Goal: Task Accomplishment & Management: Use online tool/utility

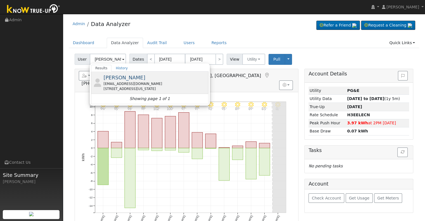
click at [146, 79] on div "Brett Hendricks helobrett@gmail.com 40891 California 49, Oakhurst, CA 93644" at bounding box center [155, 83] width 104 height 18
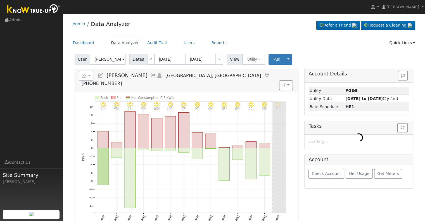
type input "[PERSON_NAME]"
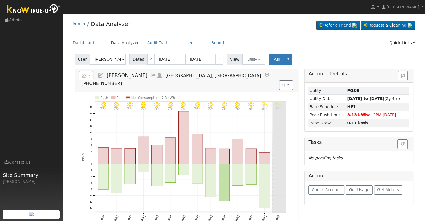
click at [150, 73] on icon at bounding box center [153, 75] width 6 height 5
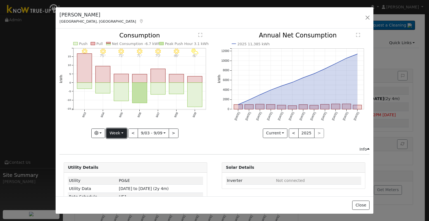
click at [123, 130] on button "Week" at bounding box center [116, 134] width 20 height 10
click at [201, 119] on icon "9/09 - PartlyCloudy 61° 9/08 - Clear 68° 9/07 - Clear 70° 9/06 - Clear 71° 9/05…" at bounding box center [136, 83] width 152 height 102
click at [120, 131] on button "Week" at bounding box center [116, 134] width 20 height 10
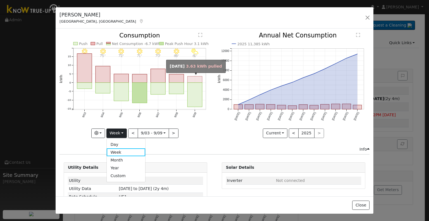
click at [188, 79] on rect "onclick=""" at bounding box center [195, 79] width 15 height 6
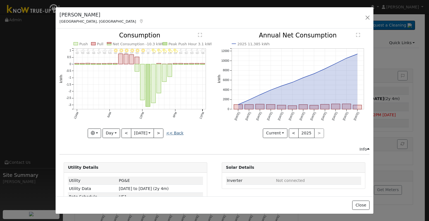
click at [172, 132] on link "<< Back" at bounding box center [174, 133] width 17 height 4
type input "[DATE]"
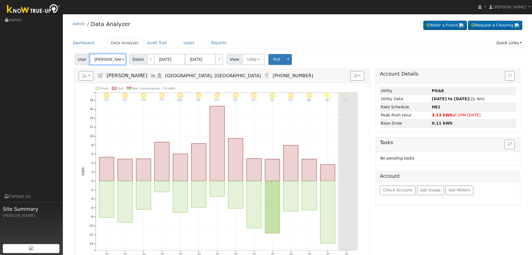
click at [108, 57] on input "[PERSON_NAME]" at bounding box center [108, 59] width 36 height 11
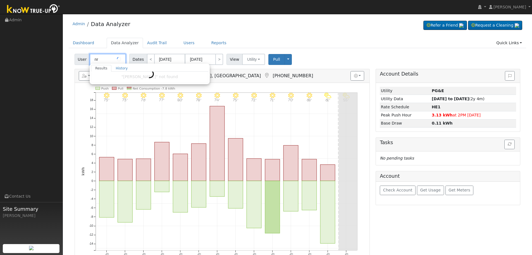
type input "n"
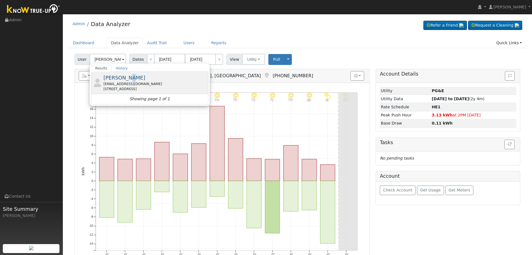
click at [125, 75] on span "[PERSON_NAME]" at bounding box center [124, 78] width 42 height 6
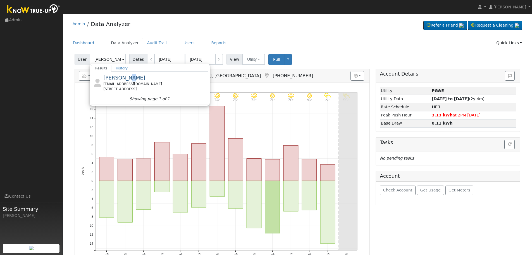
type input "[PERSON_NAME]"
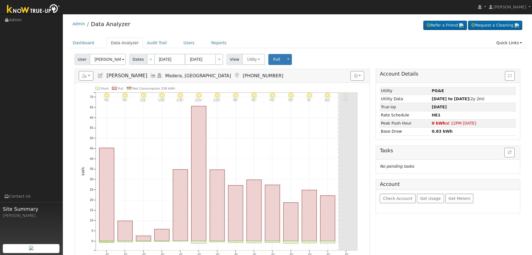
click at [150, 74] on icon at bounding box center [153, 75] width 6 height 5
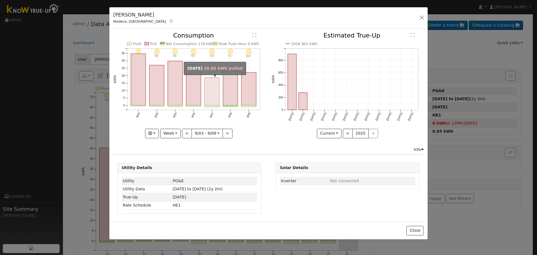
click at [215, 96] on rect "onclick=""" at bounding box center [212, 92] width 15 height 28
type input "2025-09-07"
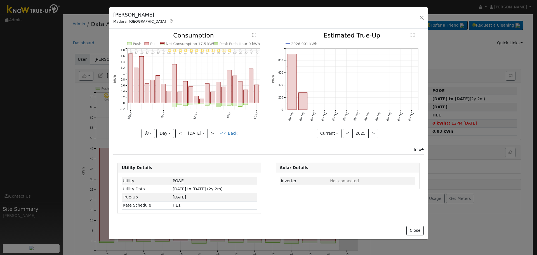
click at [417, 17] on div "Bryan Schroeder Madera, CA Default Account Default Account 24 Seasons Court, Ma…" at bounding box center [268, 18] width 318 height 22
click at [420, 16] on button "button" at bounding box center [422, 18] width 8 height 8
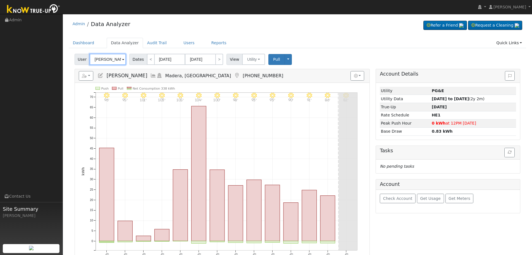
click at [98, 58] on input "[PERSON_NAME]" at bounding box center [108, 59] width 36 height 11
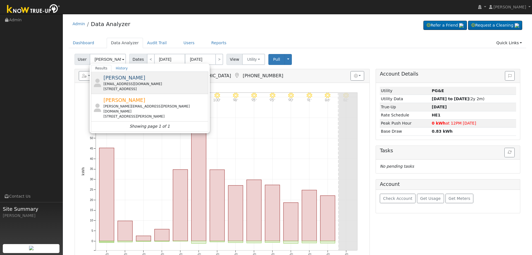
click at [134, 85] on div "celiaalv81@icloud.com" at bounding box center [155, 83] width 104 height 5
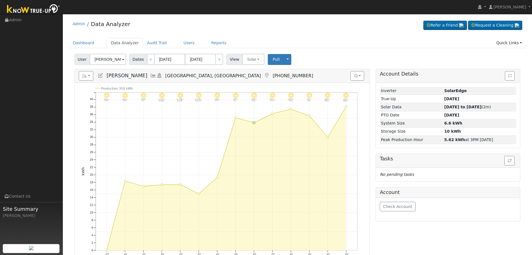
click at [155, 75] on icon at bounding box center [153, 75] width 6 height 5
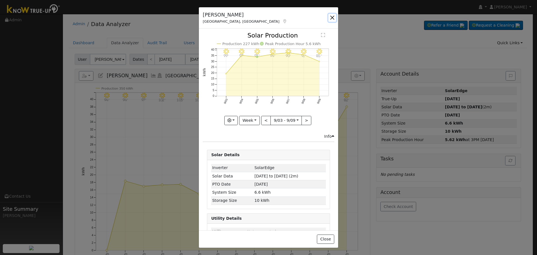
click at [331, 15] on button "button" at bounding box center [332, 18] width 8 height 8
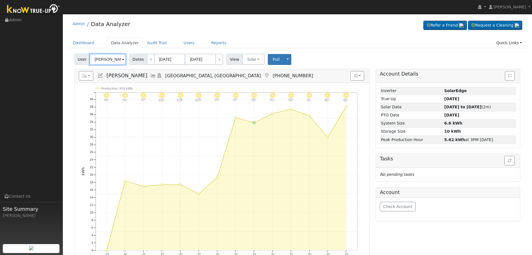
click at [102, 59] on input "[PERSON_NAME]" at bounding box center [108, 59] width 36 height 11
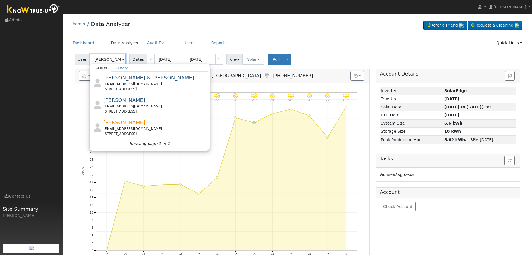
click at [115, 61] on input "allen er" at bounding box center [108, 59] width 36 height 11
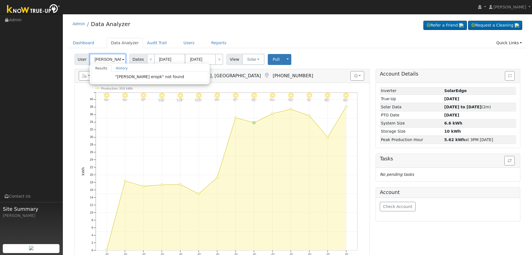
click at [99, 59] on input "allen eropk" at bounding box center [108, 59] width 36 height 11
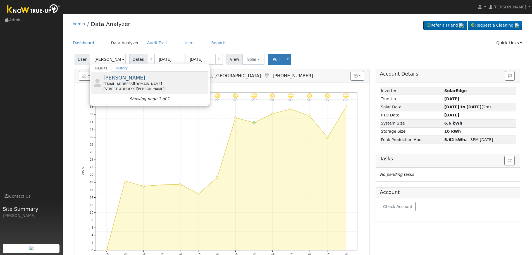
click at [131, 79] on span "[PERSON_NAME]" at bounding box center [124, 78] width 42 height 6
type input "[PERSON_NAME]"
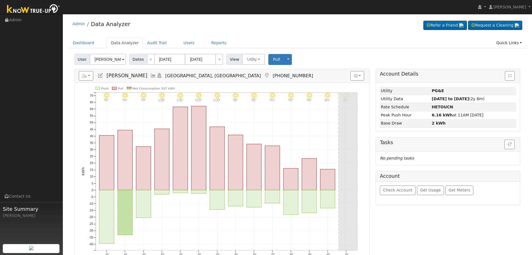
click at [150, 76] on icon at bounding box center [153, 75] width 6 height 5
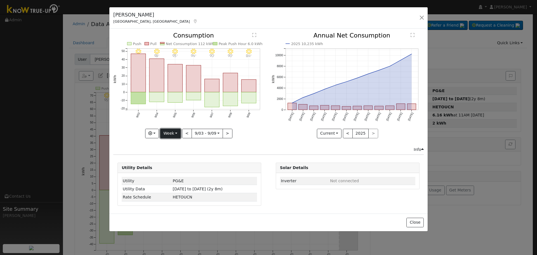
click at [174, 133] on button "Week" at bounding box center [170, 134] width 20 height 10
click at [176, 161] on link "Month" at bounding box center [179, 161] width 39 height 8
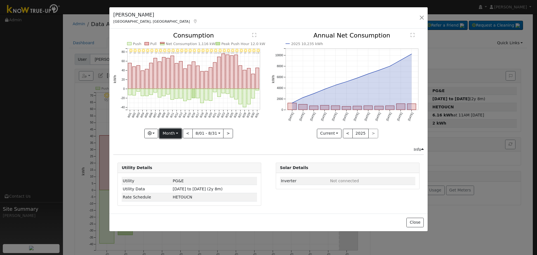
click at [172, 134] on button "Month" at bounding box center [170, 134] width 22 height 10
click at [177, 169] on link "Year" at bounding box center [179, 168] width 39 height 8
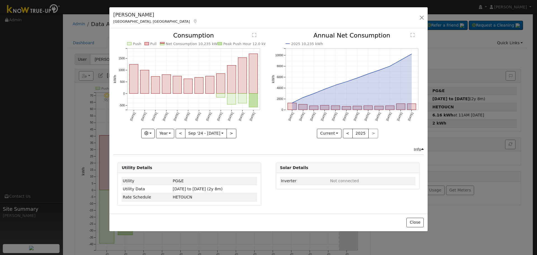
click at [167, 87] on rect "onclick=""" at bounding box center [166, 84] width 9 height 19
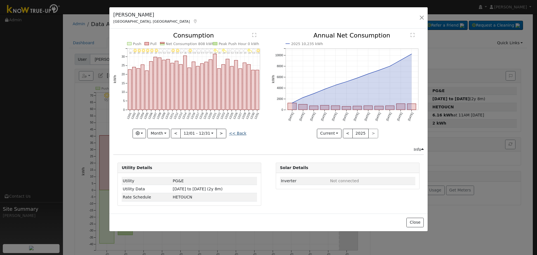
click at [234, 133] on link "<< Back" at bounding box center [237, 133] width 17 height 4
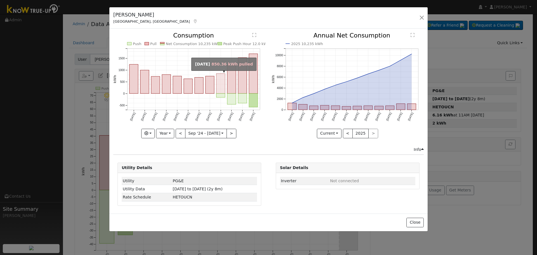
click at [217, 87] on rect "onclick=""" at bounding box center [220, 84] width 9 height 20
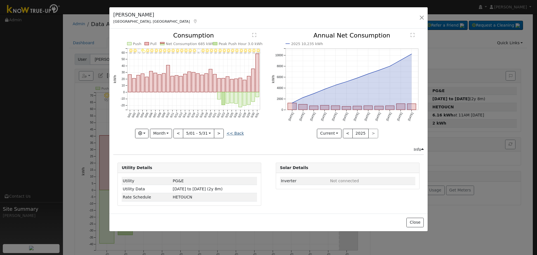
click at [230, 132] on link "<< Back" at bounding box center [234, 133] width 17 height 4
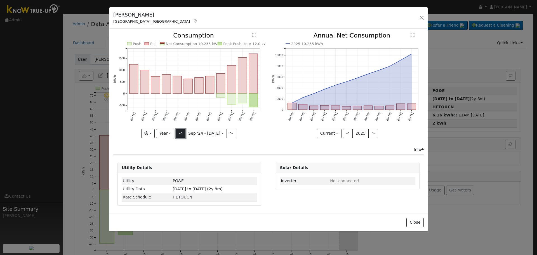
click at [183, 135] on button "<" at bounding box center [181, 134] width 10 height 10
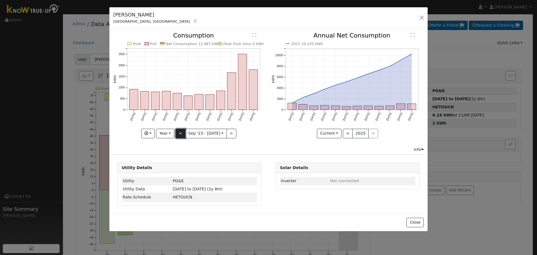
click at [183, 135] on button "<" at bounding box center [181, 134] width 10 height 10
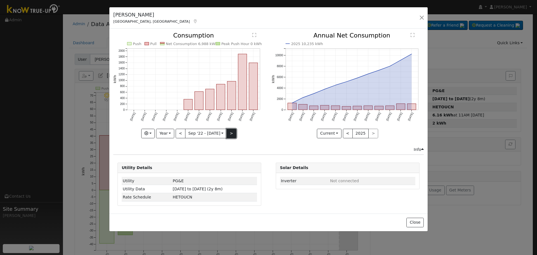
click at [234, 137] on button ">" at bounding box center [231, 134] width 10 height 10
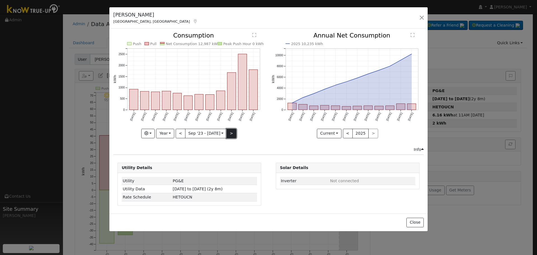
click at [230, 135] on button ">" at bounding box center [231, 134] width 10 height 10
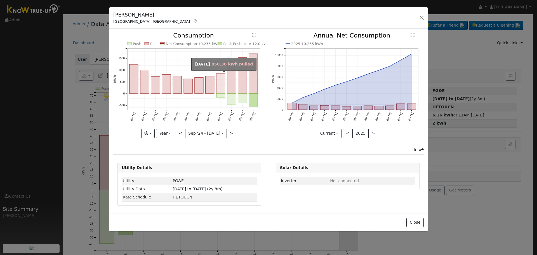
click at [222, 78] on rect "onclick=""" at bounding box center [220, 84] width 9 height 20
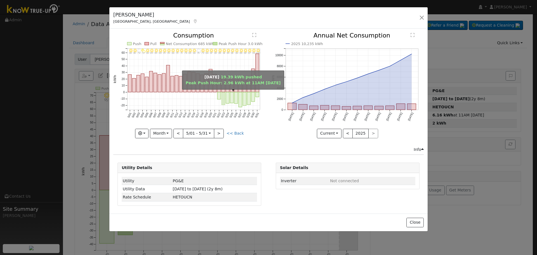
click at [223, 97] on rect "onclick=""" at bounding box center [223, 98] width 3 height 13
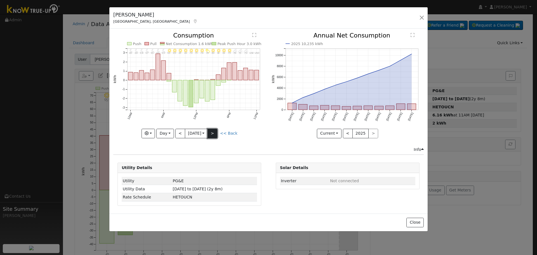
click at [216, 135] on button ">" at bounding box center [212, 134] width 10 height 10
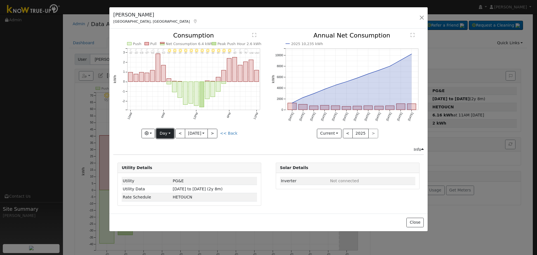
click at [170, 134] on button "Day" at bounding box center [164, 134] width 17 height 10
click at [175, 161] on link "Month" at bounding box center [176, 161] width 39 height 8
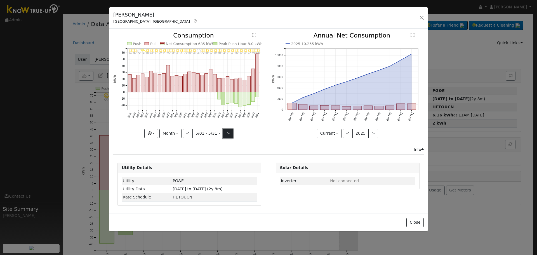
click at [225, 135] on button ">" at bounding box center [228, 134] width 10 height 10
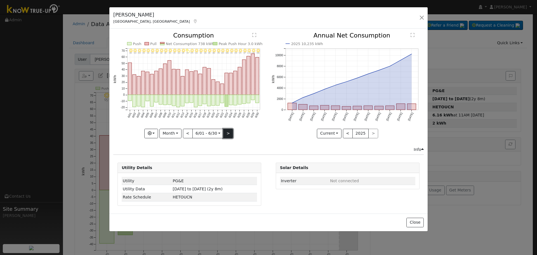
click at [225, 135] on button ">" at bounding box center [228, 134] width 10 height 10
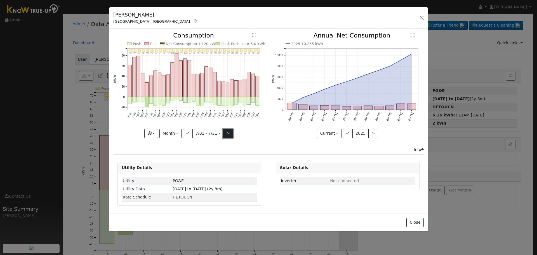
click at [225, 135] on button ">" at bounding box center [228, 134] width 10 height 10
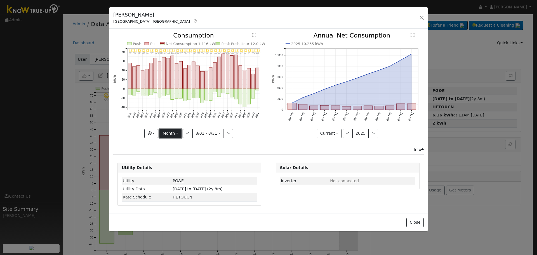
click at [169, 134] on button "Month" at bounding box center [170, 134] width 22 height 10
click at [170, 166] on link "Year" at bounding box center [179, 168] width 39 height 8
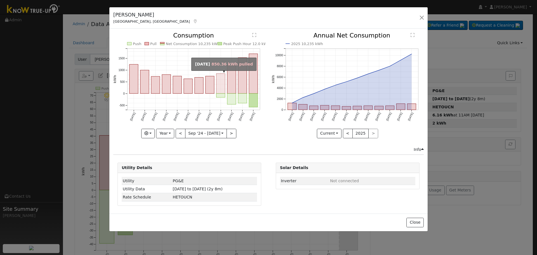
click at [218, 86] on rect "onclick=""" at bounding box center [220, 84] width 9 height 20
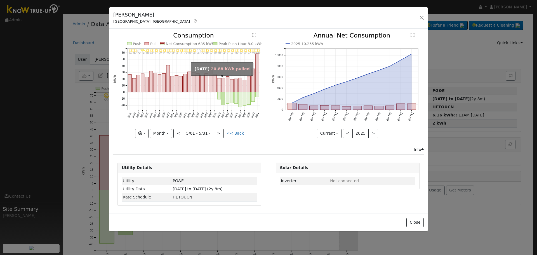
click at [219, 89] on rect "onclick=""" at bounding box center [218, 85] width 3 height 14
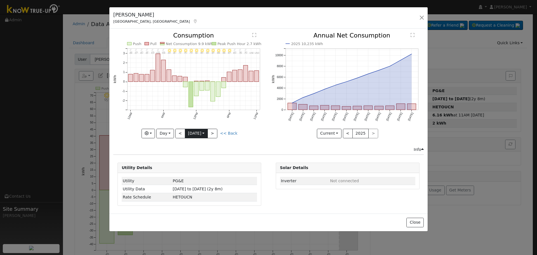
click at [192, 134] on input "2025-05-22" at bounding box center [196, 133] width 22 height 9
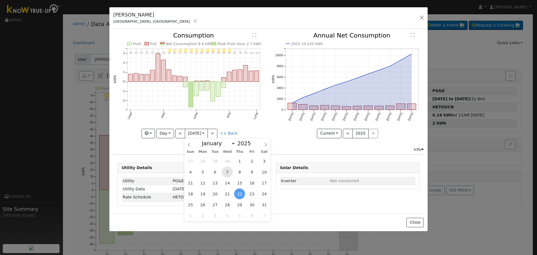
click at [226, 169] on span "7" at bounding box center [227, 171] width 11 height 11
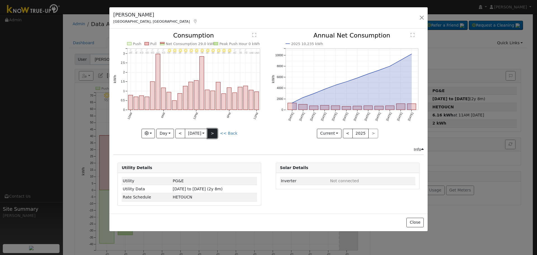
click at [212, 131] on button ">" at bounding box center [212, 134] width 10 height 10
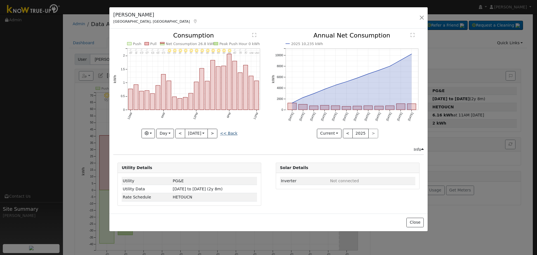
click at [230, 133] on link "<< Back" at bounding box center [228, 133] width 17 height 4
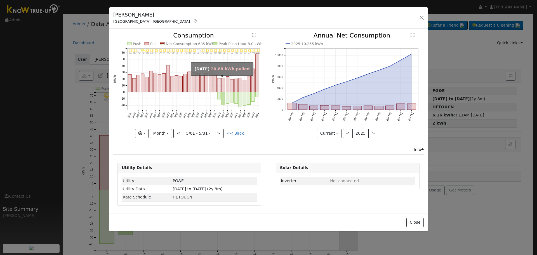
click at [218, 88] on rect "onclick=""" at bounding box center [218, 85] width 3 height 14
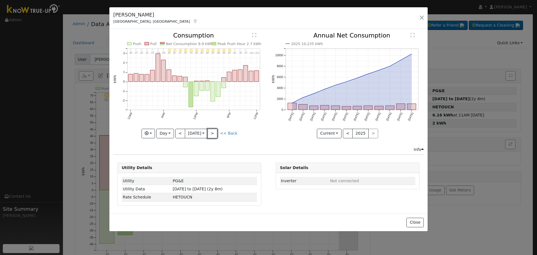
click at [215, 134] on button ">" at bounding box center [212, 134] width 10 height 10
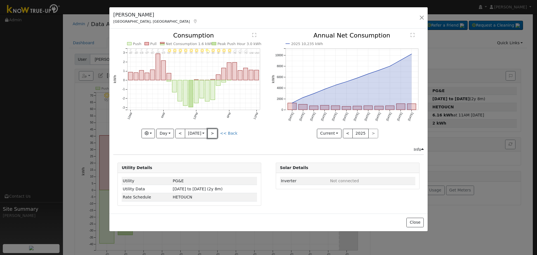
click at [215, 134] on button ">" at bounding box center [212, 134] width 10 height 10
type input "2025-05-24"
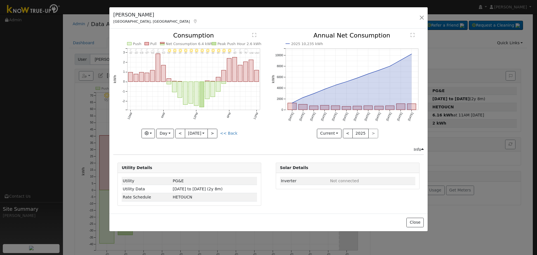
click at [435, 11] on div "Allan Eropkin Fresno, CA Default Account Default Account 1550 North Grantland A…" at bounding box center [268, 127] width 537 height 255
click at [424, 16] on button "button" at bounding box center [422, 18] width 8 height 8
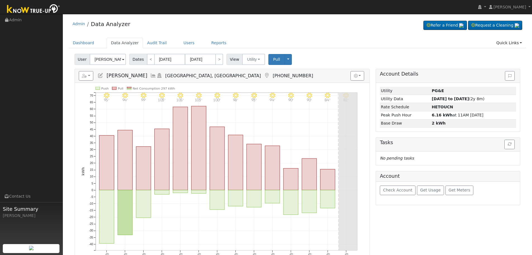
click at [150, 74] on icon at bounding box center [153, 75] width 6 height 5
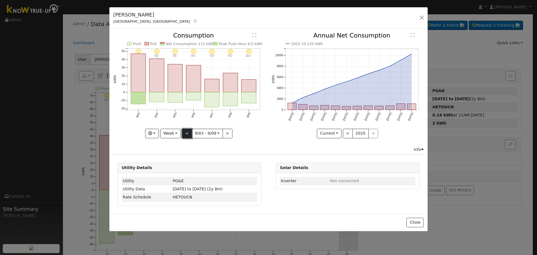
click at [184, 133] on button "<" at bounding box center [187, 134] width 10 height 10
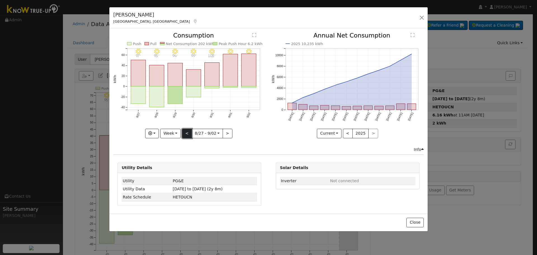
click at [185, 133] on button "<" at bounding box center [187, 134] width 10 height 10
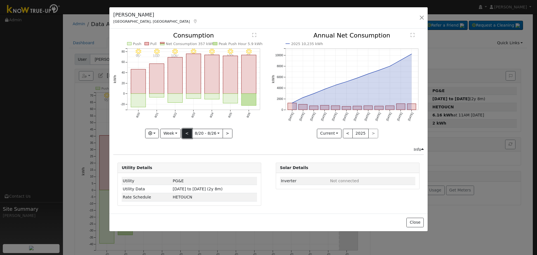
click at [185, 133] on button "<" at bounding box center [187, 134] width 10 height 10
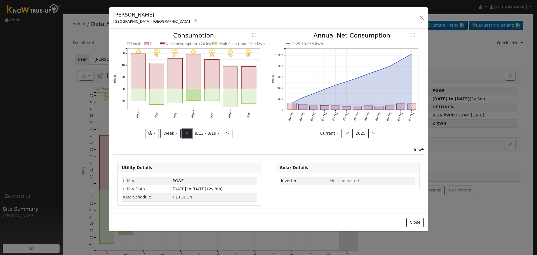
click at [185, 133] on button "<" at bounding box center [187, 134] width 10 height 10
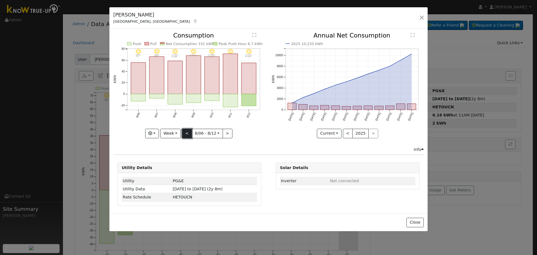
click at [185, 133] on button "<" at bounding box center [187, 134] width 10 height 10
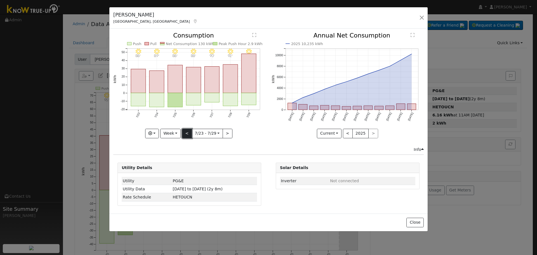
click at [185, 133] on button "<" at bounding box center [187, 134] width 10 height 10
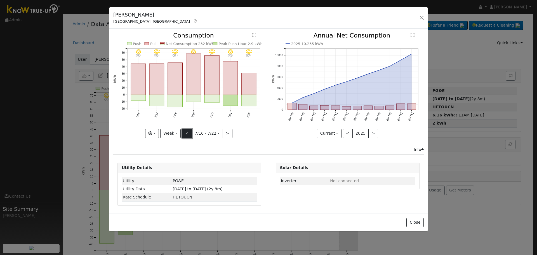
click at [185, 133] on button "<" at bounding box center [187, 134] width 10 height 10
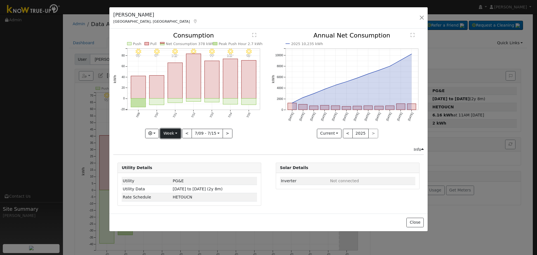
click at [174, 133] on button "Week" at bounding box center [170, 134] width 20 height 10
click at [181, 163] on link "Month" at bounding box center [179, 161] width 39 height 8
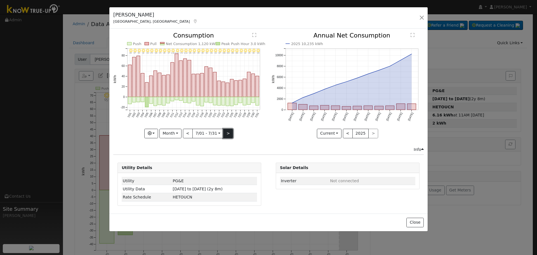
click at [229, 131] on button ">" at bounding box center [228, 134] width 10 height 10
type input "2025-08-01"
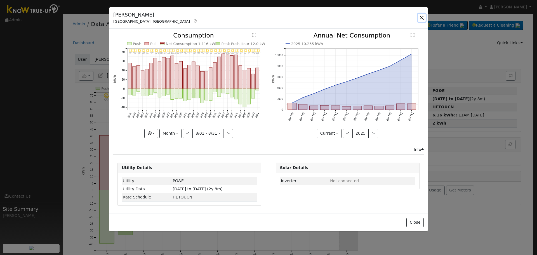
click at [419, 18] on button "button" at bounding box center [422, 18] width 8 height 8
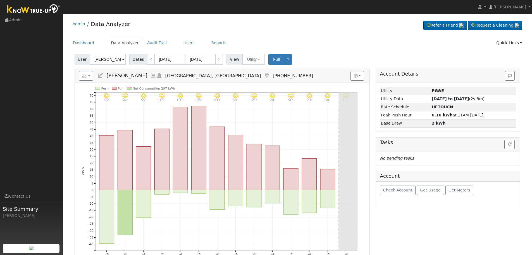
click at [101, 65] on div "User Allan Eropkin Account Default Account Default Account 1550 North Grantland…" at bounding box center [298, 190] width 458 height 277
click at [101, 62] on input "[PERSON_NAME]" at bounding box center [108, 59] width 36 height 11
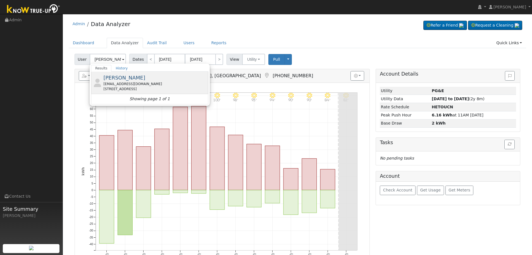
click at [135, 79] on span "[PERSON_NAME]" at bounding box center [124, 78] width 42 height 6
type input "[PERSON_NAME]"
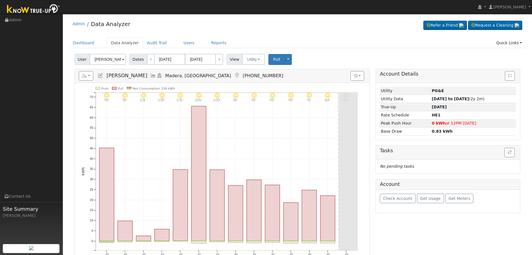
click at [150, 74] on icon at bounding box center [153, 75] width 6 height 5
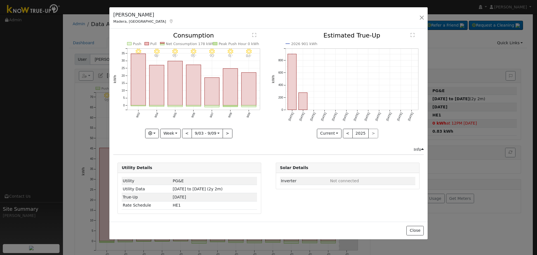
click at [173, 138] on div "9/09 - MostlyClear 86° 9/08 - Clear 91° 9/07 - Clear 90° 9/06 - Clear 93° 9/05 …" at bounding box center [189, 89] width 158 height 114
click at [173, 136] on button "Week" at bounding box center [170, 134] width 20 height 10
click at [178, 158] on link "Month" at bounding box center [179, 161] width 39 height 8
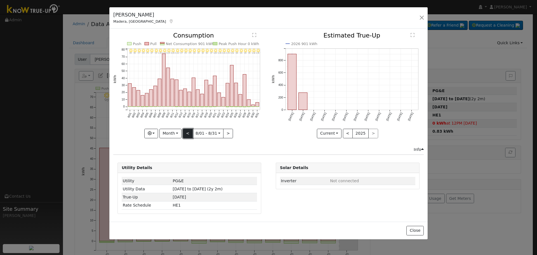
click at [189, 131] on button "<" at bounding box center [188, 134] width 10 height 10
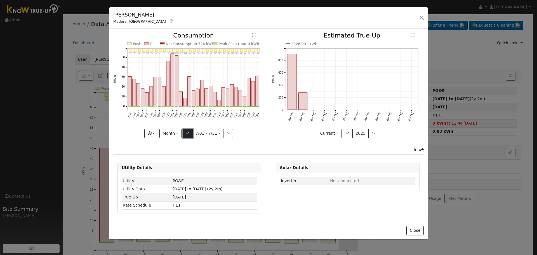
click at [189, 130] on button "<" at bounding box center [188, 134] width 10 height 10
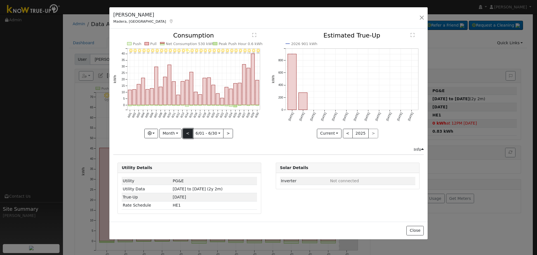
click at [189, 130] on button "<" at bounding box center [188, 134] width 10 height 10
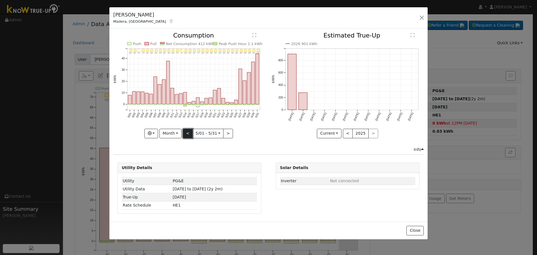
click at [189, 130] on button "<" at bounding box center [188, 134] width 10 height 10
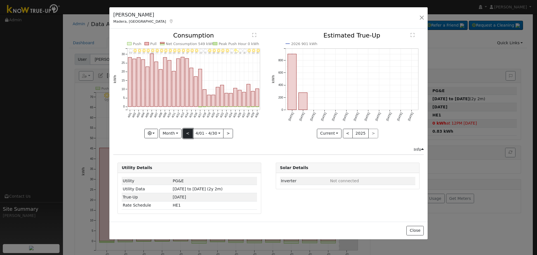
click at [189, 130] on button "<" at bounding box center [188, 134] width 10 height 10
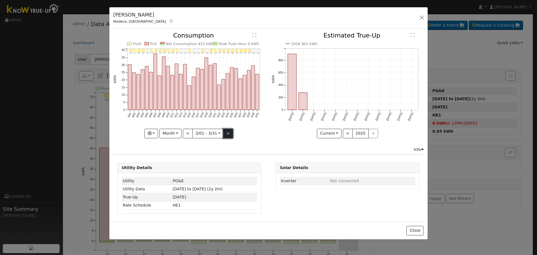
click at [224, 131] on button ">" at bounding box center [228, 134] width 10 height 10
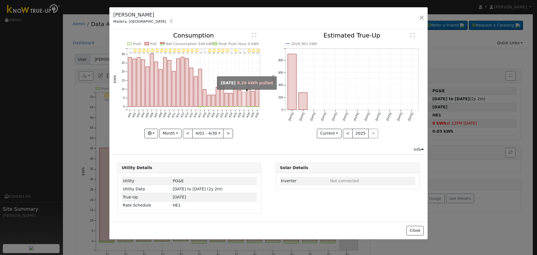
click at [245, 98] on rect "onclick=""" at bounding box center [244, 99] width 4 height 15
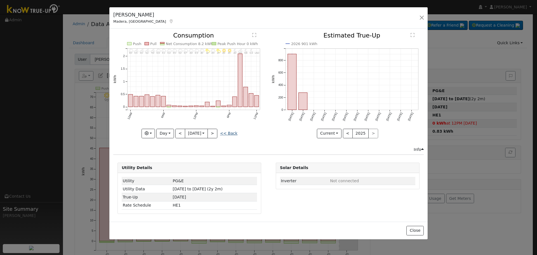
click at [229, 132] on link "<< Back" at bounding box center [228, 133] width 17 height 4
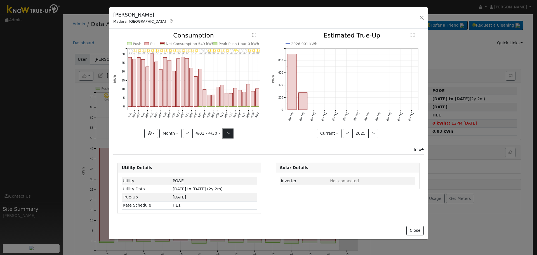
click at [227, 129] on button ">" at bounding box center [228, 134] width 10 height 10
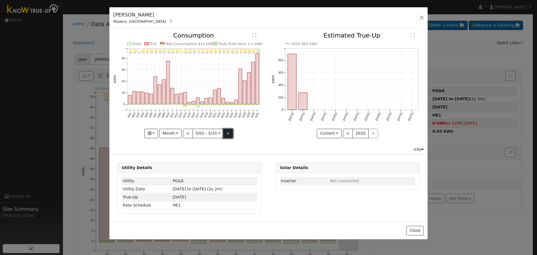
click at [224, 131] on button ">" at bounding box center [228, 134] width 10 height 10
type input "2025-06-01"
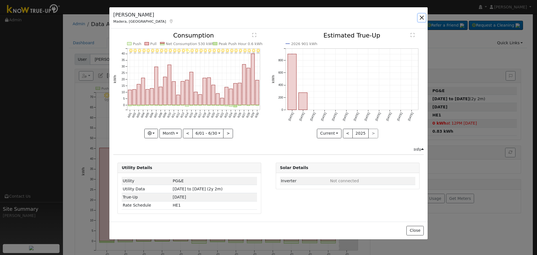
click at [421, 15] on button "button" at bounding box center [422, 18] width 8 height 8
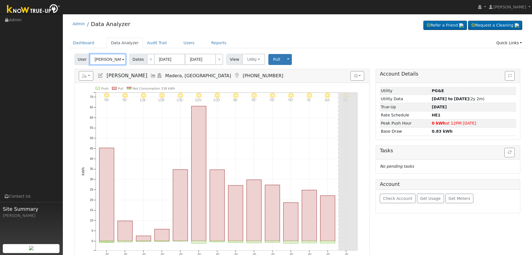
click at [102, 61] on input "[PERSON_NAME]" at bounding box center [108, 59] width 36 height 11
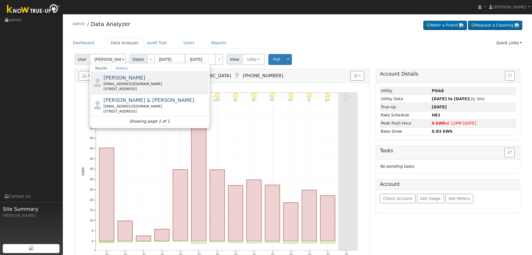
click at [130, 80] on div "Douglas Lo dougplo@gmail.com 17550 Cienega Road, Paicines, CA 95043" at bounding box center [155, 83] width 104 height 18
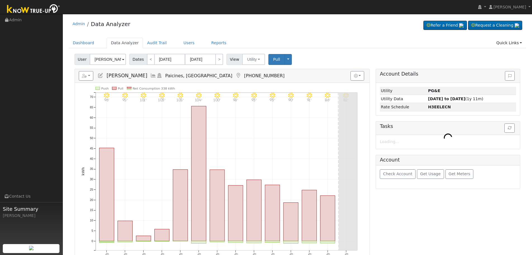
type input "[PERSON_NAME]"
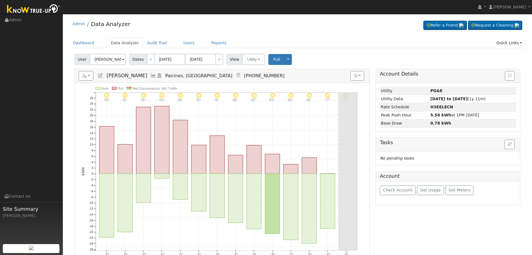
click at [150, 76] on icon at bounding box center [153, 75] width 6 height 5
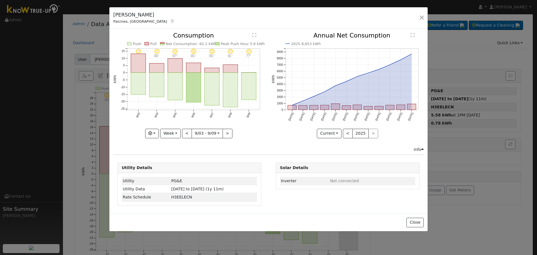
click at [426, 18] on div "Douglas Lo Paicines, CA Default Account Default Account 17550 Cienega Road, Pai…" at bounding box center [268, 18] width 318 height 22
click at [422, 19] on button "button" at bounding box center [422, 18] width 8 height 8
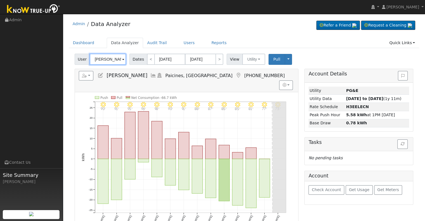
click at [109, 58] on input "[PERSON_NAME]" at bounding box center [108, 59] width 36 height 11
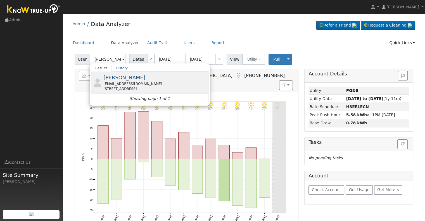
click at [129, 81] on div "[EMAIL_ADDRESS][DOMAIN_NAME]" at bounding box center [155, 83] width 104 height 5
type input "[PERSON_NAME]"
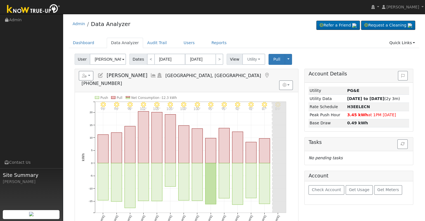
click at [150, 75] on icon at bounding box center [153, 75] width 6 height 5
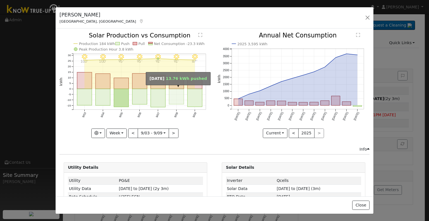
click at [179, 87] on rect "onclick=""" at bounding box center [176, 84] width 15 height 9
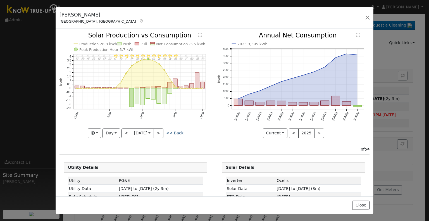
click at [174, 131] on link "<< Back" at bounding box center [174, 133] width 17 height 4
type input "[DATE]"
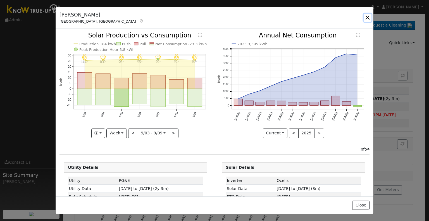
click at [368, 18] on button "button" at bounding box center [368, 18] width 8 height 8
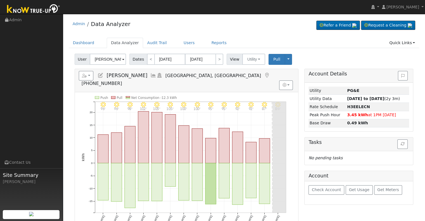
click at [122, 53] on div "User [PERSON_NAME] Account Default Account Default Account [STREET_ADDRESS] Pri…" at bounding box center [244, 58] width 341 height 13
click at [110, 61] on input "[PERSON_NAME]" at bounding box center [108, 59] width 36 height 11
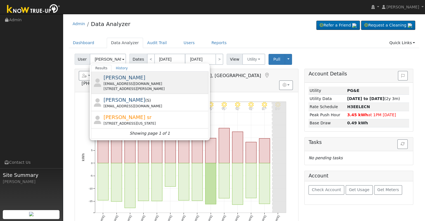
click at [167, 85] on div "jcestrada180@gmail.com" at bounding box center [155, 83] width 104 height 5
type input "[PERSON_NAME]"
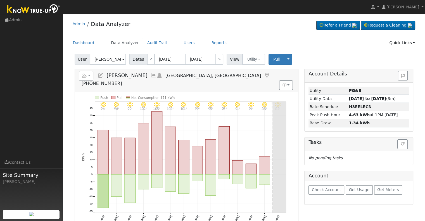
click at [150, 76] on icon at bounding box center [153, 75] width 6 height 5
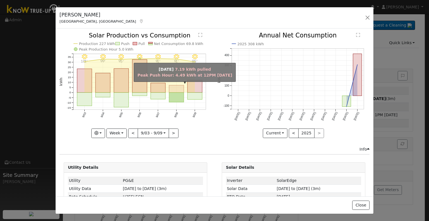
click at [170, 89] on rect "onclick=""" at bounding box center [176, 89] width 15 height 7
type input "[DATE]"
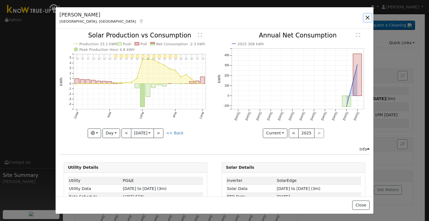
click at [366, 17] on button "button" at bounding box center [368, 18] width 8 height 8
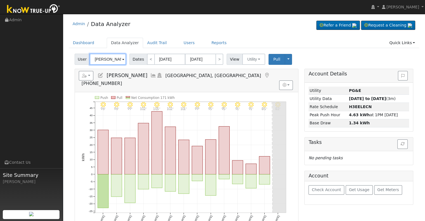
click at [104, 57] on input "[PERSON_NAME]" at bounding box center [108, 59] width 36 height 11
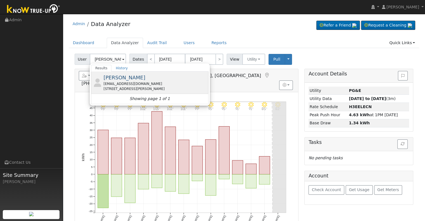
click at [133, 83] on div "ironmanhill247@gmail.com" at bounding box center [155, 83] width 104 height 5
type input "[PERSON_NAME]"
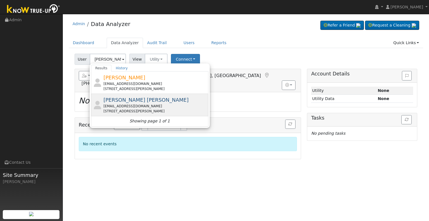
click at [129, 101] on span "[PERSON_NAME] [PERSON_NAME]" at bounding box center [145, 100] width 85 height 6
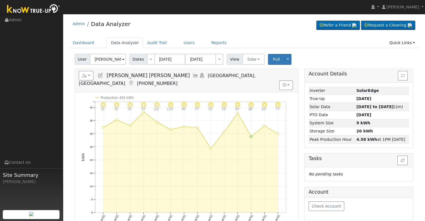
click at [193, 76] on icon at bounding box center [196, 75] width 6 height 5
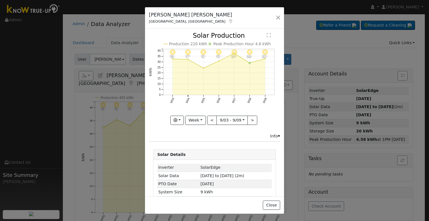
click at [228, 22] on icon at bounding box center [230, 21] width 5 height 4
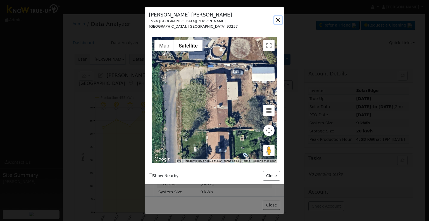
click at [276, 21] on button "button" at bounding box center [278, 20] width 8 height 8
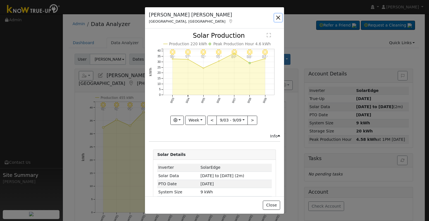
click at [280, 19] on button "button" at bounding box center [278, 18] width 8 height 8
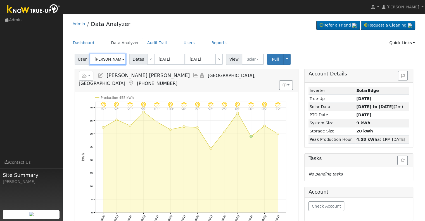
click at [108, 59] on input "[PERSON_NAME] [PERSON_NAME]" at bounding box center [108, 59] width 36 height 11
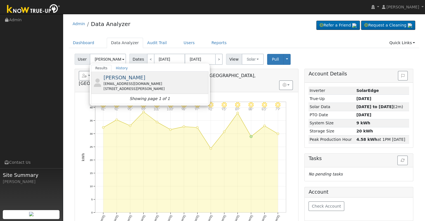
click at [114, 80] on span "[PERSON_NAME]" at bounding box center [124, 78] width 42 height 6
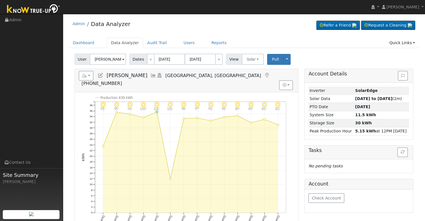
click at [150, 75] on icon at bounding box center [153, 75] width 6 height 5
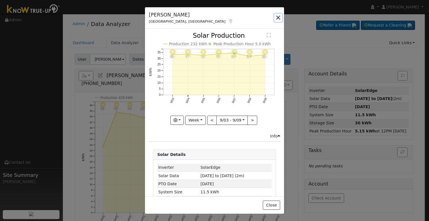
click at [278, 18] on button "button" at bounding box center [278, 18] width 8 height 8
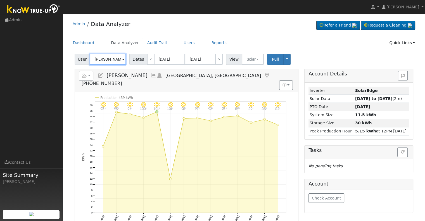
click at [106, 61] on input "[PERSON_NAME]" at bounding box center [108, 59] width 36 height 11
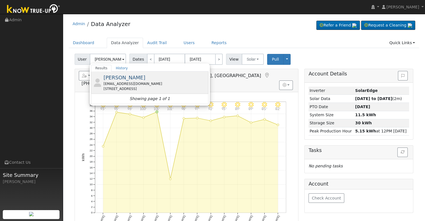
click at [132, 83] on div "[EMAIL_ADDRESS][DOMAIN_NAME]" at bounding box center [155, 83] width 104 height 5
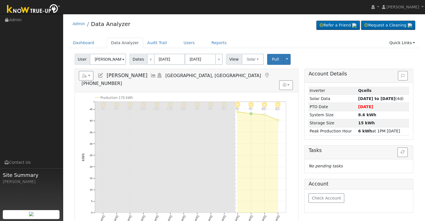
click at [150, 75] on icon at bounding box center [153, 75] width 6 height 5
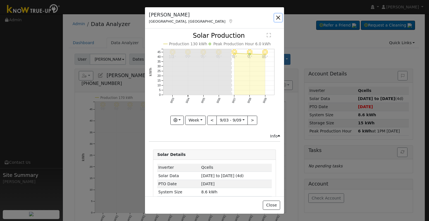
click at [280, 17] on button "button" at bounding box center [278, 18] width 8 height 8
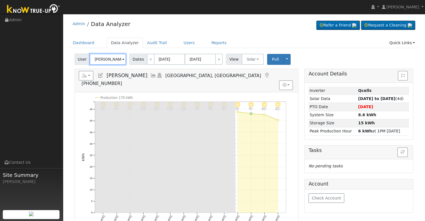
click at [112, 61] on input "[PERSON_NAME]" at bounding box center [108, 59] width 36 height 11
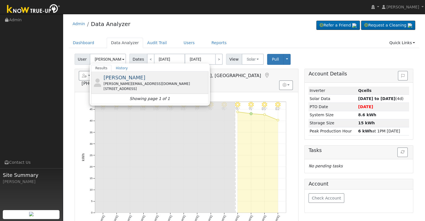
click at [133, 85] on div "[PERSON_NAME][EMAIL_ADDRESS][DOMAIN_NAME]" at bounding box center [155, 83] width 104 height 5
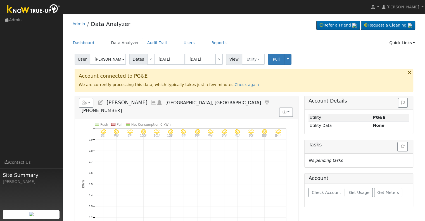
click at [150, 102] on icon at bounding box center [153, 102] width 6 height 5
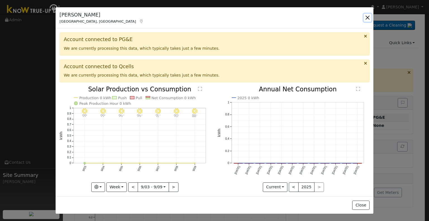
click at [367, 18] on button "button" at bounding box center [368, 18] width 8 height 8
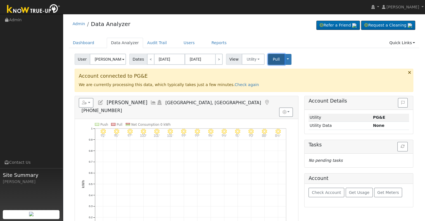
click at [273, 61] on span "Pull" at bounding box center [276, 59] width 7 height 4
click at [258, 60] on button "Utility" at bounding box center [253, 59] width 23 height 11
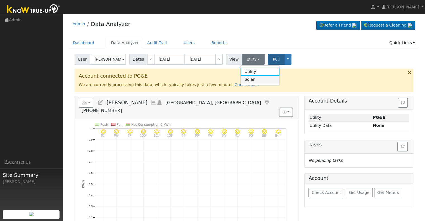
click at [255, 79] on link "Solar" at bounding box center [260, 80] width 39 height 8
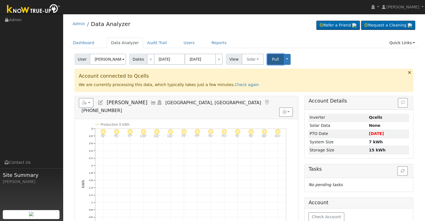
click at [273, 59] on span "Pull" at bounding box center [275, 59] width 7 height 4
click at [256, 61] on button "Solar" at bounding box center [253, 59] width 22 height 11
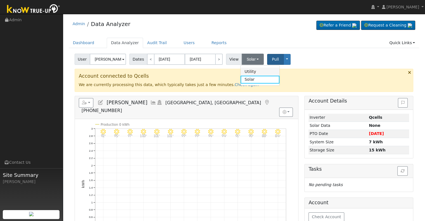
click at [254, 72] on link "Utility" at bounding box center [260, 72] width 39 height 8
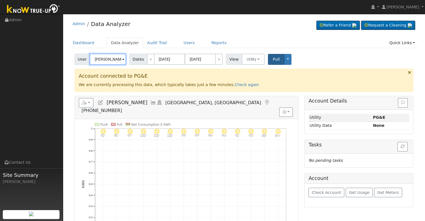
click at [103, 61] on input "[PERSON_NAME]" at bounding box center [108, 59] width 36 height 11
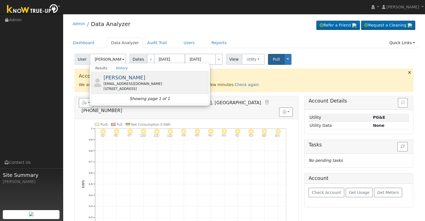
click at [124, 82] on div "[EMAIL_ADDRESS][DOMAIN_NAME]" at bounding box center [155, 83] width 104 height 5
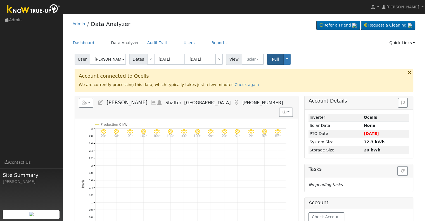
click at [150, 102] on icon at bounding box center [153, 102] width 6 height 5
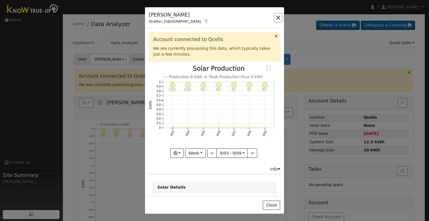
click at [281, 19] on button "button" at bounding box center [278, 18] width 8 height 8
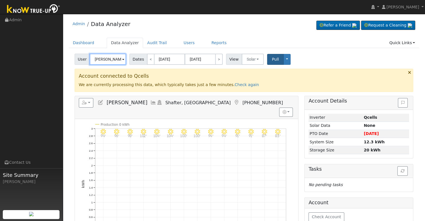
click at [103, 61] on input "[PERSON_NAME]" at bounding box center [108, 59] width 36 height 11
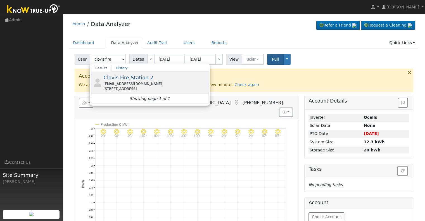
click at [122, 83] on div "[EMAIL_ADDRESS][DOMAIN_NAME]" at bounding box center [155, 83] width 104 height 5
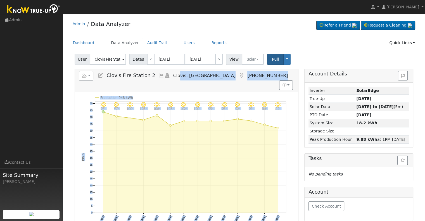
drag, startPoint x: 297, startPoint y: 139, endPoint x: 175, endPoint y: 74, distance: 138.8
click at [175, 74] on div "Reports Scenario Health Check Energy Audit Account Timeline User Audit Trail In…" at bounding box center [187, 150] width 224 height 163
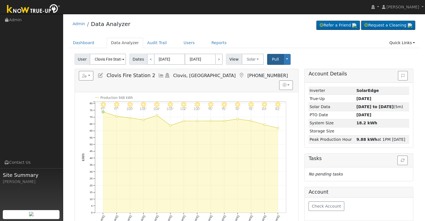
click at [159, 74] on icon at bounding box center [161, 75] width 6 height 5
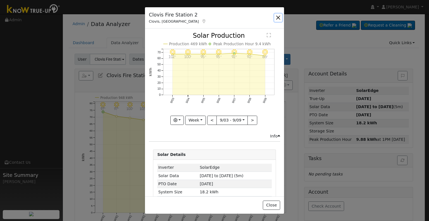
click at [279, 16] on button "button" at bounding box center [278, 18] width 8 height 8
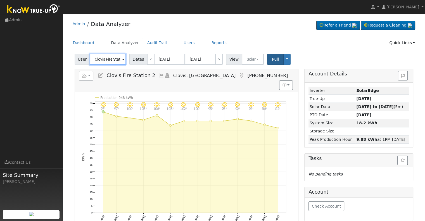
click at [108, 58] on input "Clovis Fire Station 2" at bounding box center [108, 59] width 36 height 11
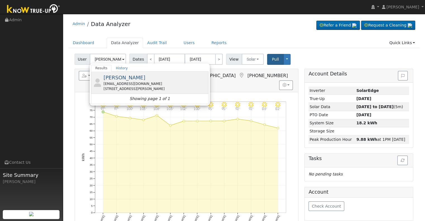
click at [120, 83] on div "[EMAIL_ADDRESS][DOMAIN_NAME]" at bounding box center [155, 83] width 104 height 5
type input "[PERSON_NAME]"
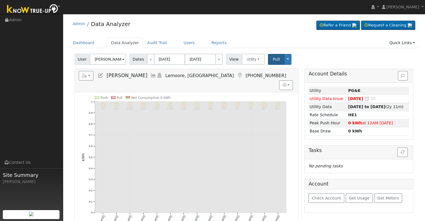
click at [150, 75] on icon at bounding box center [153, 75] width 6 height 5
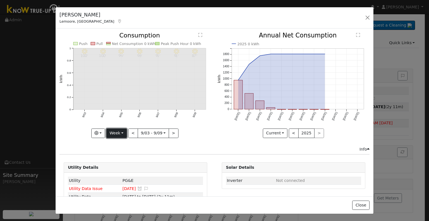
click at [112, 130] on button "Week" at bounding box center [116, 134] width 20 height 10
click at [120, 164] on link "Year" at bounding box center [126, 168] width 39 height 8
type input "[DATE]"
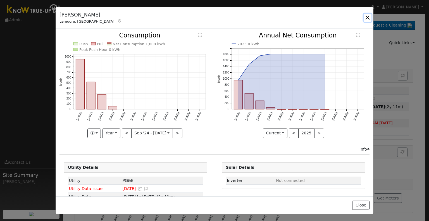
click at [367, 19] on button "button" at bounding box center [368, 18] width 8 height 8
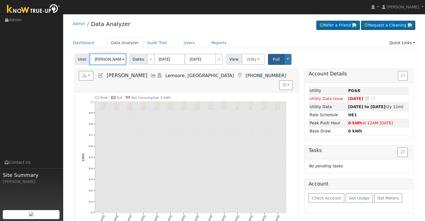
click at [110, 58] on input "[PERSON_NAME]" at bounding box center [108, 59] width 36 height 11
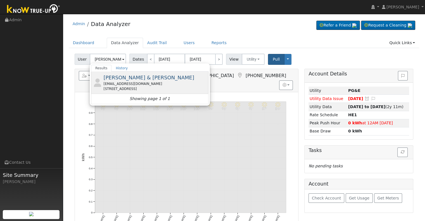
click at [131, 85] on div "[EMAIL_ADDRESS][DOMAIN_NAME]" at bounding box center [155, 83] width 104 height 5
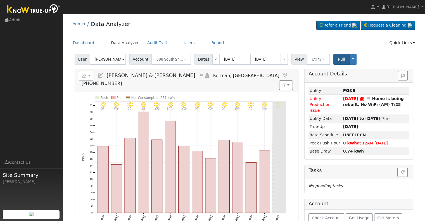
click at [198, 74] on icon at bounding box center [201, 75] width 6 height 5
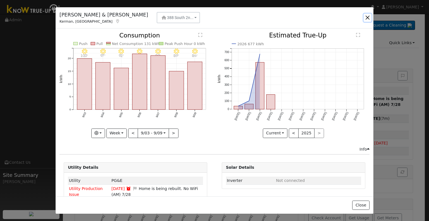
click at [365, 20] on button "button" at bounding box center [368, 18] width 8 height 8
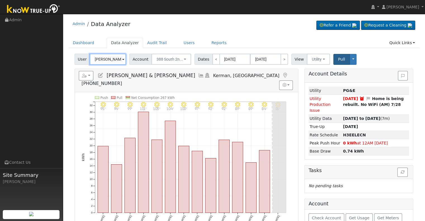
click at [103, 60] on input "[PERSON_NAME] & [PERSON_NAME]" at bounding box center [108, 59] width 36 height 11
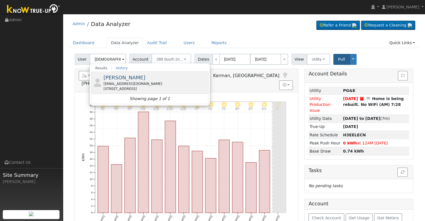
click at [124, 79] on span "[PERSON_NAME]" at bounding box center [124, 78] width 42 height 6
type input "[PERSON_NAME]"
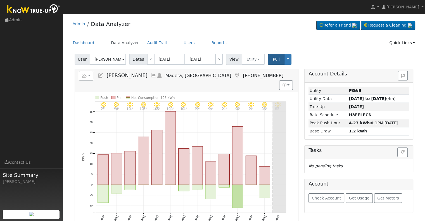
click at [157, 75] on icon at bounding box center [153, 75] width 6 height 5
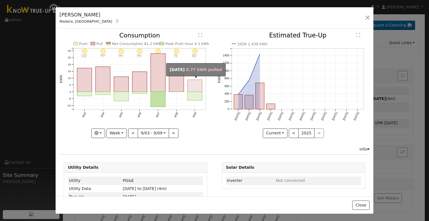
click at [191, 88] on rect "onclick=""" at bounding box center [195, 86] width 15 height 12
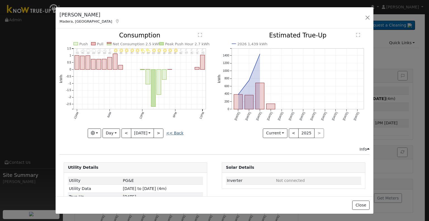
click at [174, 131] on link "<< Back" at bounding box center [174, 133] width 17 height 4
type input "[DATE]"
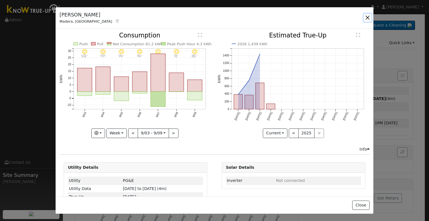
click at [367, 16] on button "button" at bounding box center [368, 18] width 8 height 8
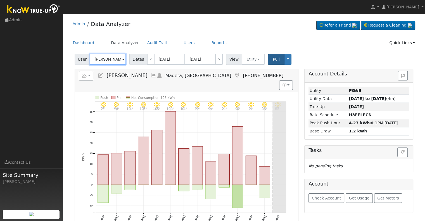
click at [100, 61] on input "[PERSON_NAME]" at bounding box center [108, 59] width 36 height 11
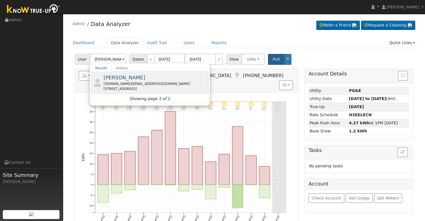
click at [125, 78] on span "[PERSON_NAME]" at bounding box center [124, 78] width 42 height 6
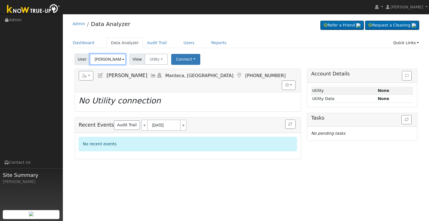
click at [109, 60] on input "[PERSON_NAME]" at bounding box center [108, 59] width 36 height 11
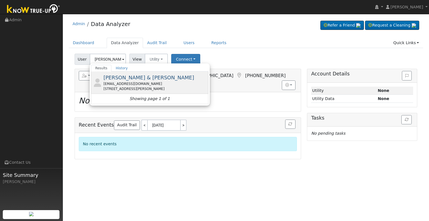
click at [123, 86] on div "[EMAIL_ADDRESS][DOMAIN_NAME]" at bounding box center [155, 83] width 104 height 5
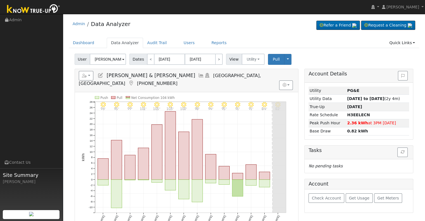
click at [163, 73] on h5 "Reports Scenario Health Check Energy Audit Account Timeline User Audit Trail In…" at bounding box center [186, 78] width 215 height 15
click at [198, 74] on icon at bounding box center [201, 75] width 6 height 5
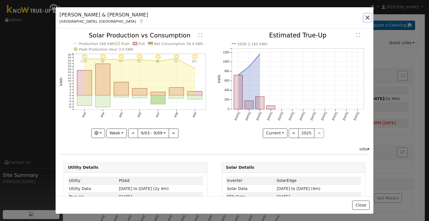
click at [369, 18] on button "button" at bounding box center [368, 18] width 8 height 8
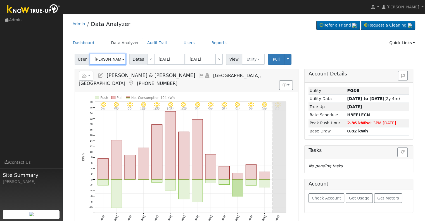
click at [111, 59] on input "[PERSON_NAME] & [PERSON_NAME]" at bounding box center [108, 59] width 36 height 11
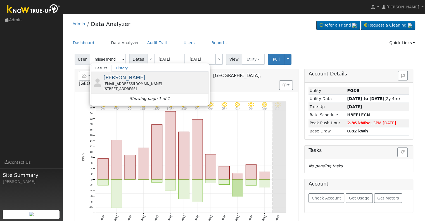
click at [146, 86] on div "[STREET_ADDRESS]" at bounding box center [155, 88] width 104 height 5
type input "[PERSON_NAME]"
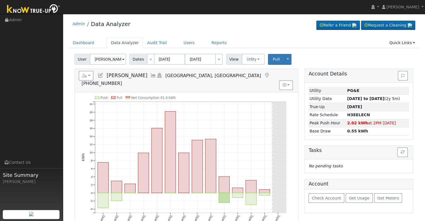
click at [150, 75] on icon at bounding box center [153, 75] width 6 height 5
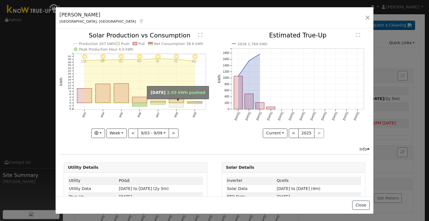
click at [175, 99] on rect "onclick=""" at bounding box center [176, 100] width 15 height 4
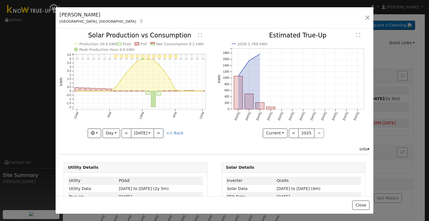
click at [172, 128] on icon "11PM - Clear 76° 10PM - Clear 78° 9PM - MostlyClear 81° 8PM - Clear 84° 7PM - C…" at bounding box center [136, 84] width 152 height 105
click at [172, 131] on link "<< Back" at bounding box center [174, 133] width 17 height 4
type input "[DATE]"
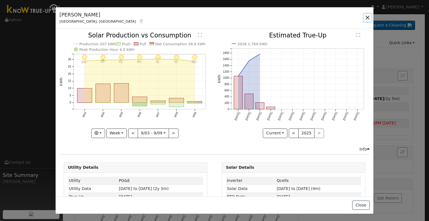
click at [366, 19] on button "button" at bounding box center [368, 18] width 8 height 8
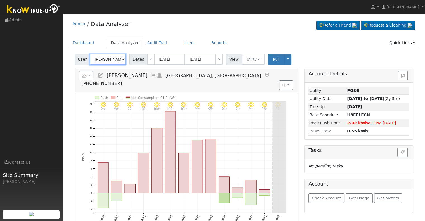
click at [112, 61] on input "[PERSON_NAME]" at bounding box center [108, 59] width 36 height 11
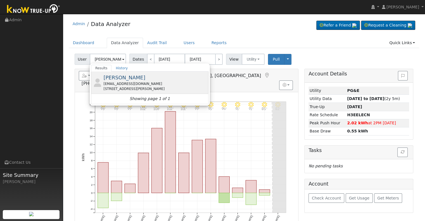
click at [125, 86] on div "[EMAIL_ADDRESS][DOMAIN_NAME]" at bounding box center [155, 83] width 104 height 5
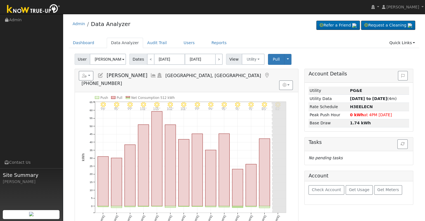
click at [150, 75] on icon at bounding box center [153, 75] width 6 height 5
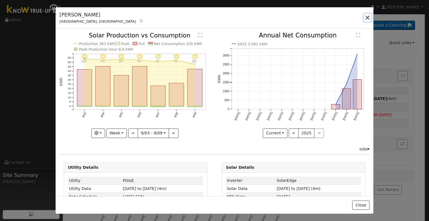
click at [367, 18] on button "button" at bounding box center [368, 18] width 8 height 8
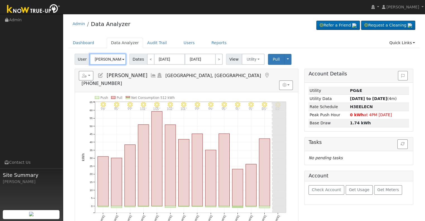
click at [102, 56] on input "[PERSON_NAME]" at bounding box center [108, 59] width 36 height 11
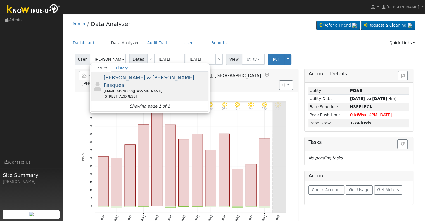
click at [132, 89] on div "[EMAIL_ADDRESS][DOMAIN_NAME]" at bounding box center [155, 91] width 104 height 5
type input "[PERSON_NAME] & [PERSON_NAME] Pasques"
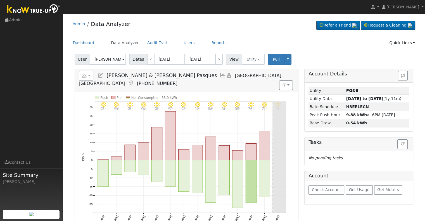
click at [220, 75] on icon at bounding box center [223, 75] width 6 height 5
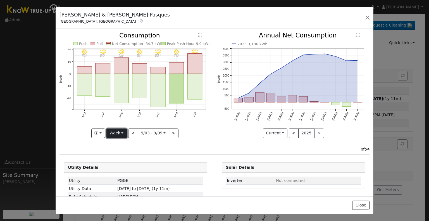
click at [120, 132] on button "Week" at bounding box center [116, 134] width 20 height 10
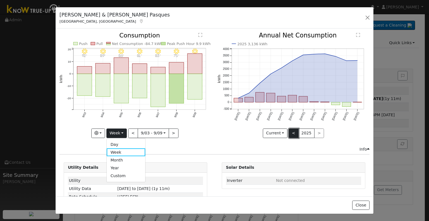
click at [293, 134] on button "<" at bounding box center [294, 134] width 10 height 10
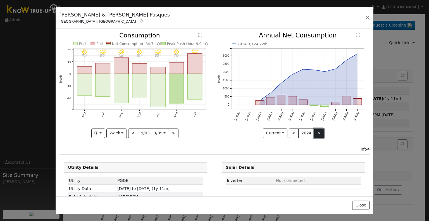
click at [314, 131] on button ">" at bounding box center [319, 134] width 10 height 10
